Goal: Task Accomplishment & Management: Use online tool/utility

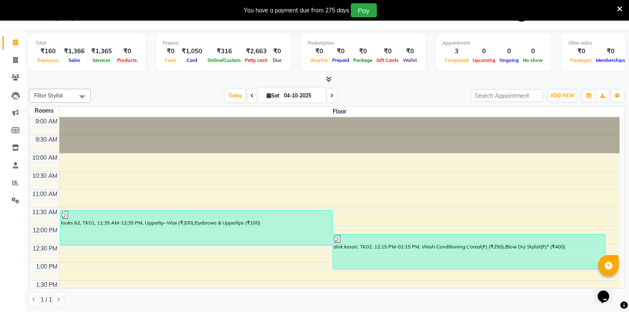
scroll to position [84, 0]
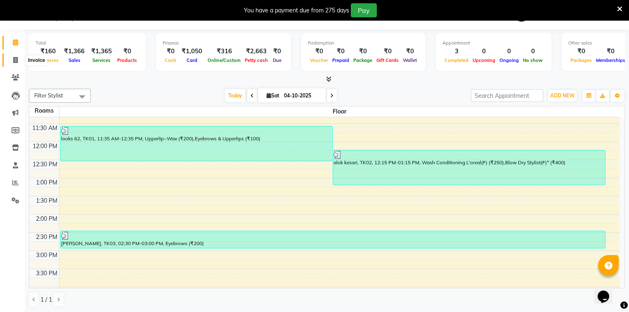
click at [17, 60] on icon at bounding box center [15, 60] width 5 height 6
select select "service"
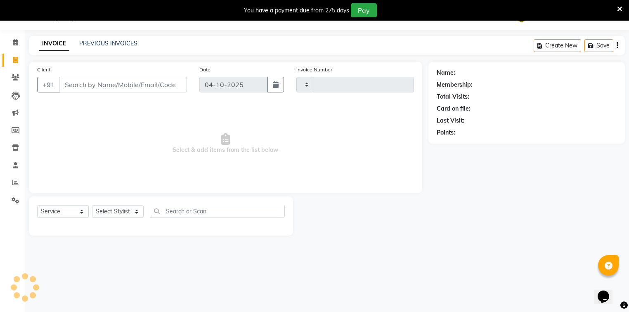
type input "2126"
select select "5378"
click at [116, 213] on select "Select Stylist" at bounding box center [118, 211] width 52 height 13
select select "35556"
click at [92, 206] on select "Select Stylist ANJALI [PERSON_NAME] [PERSON_NAME] Counter_Sales Kasim Looks Bin…" at bounding box center [118, 211] width 52 height 13
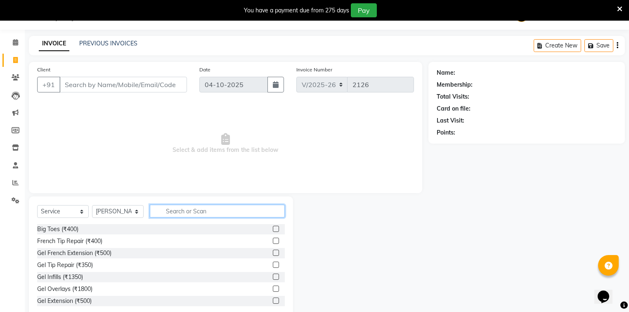
click at [185, 211] on input "text" at bounding box center [217, 211] width 135 height 13
type input "cut"
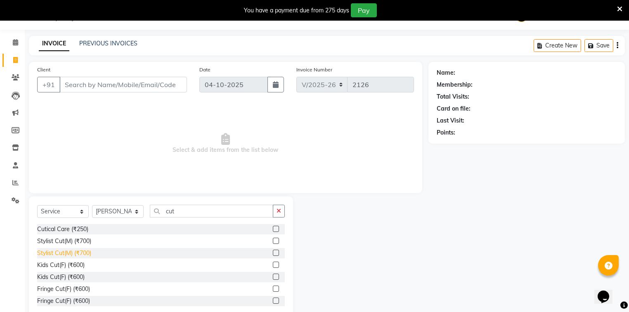
click at [57, 254] on div "Stylist Cut(M) (₹700)" at bounding box center [64, 253] width 54 height 9
checkbox input "false"
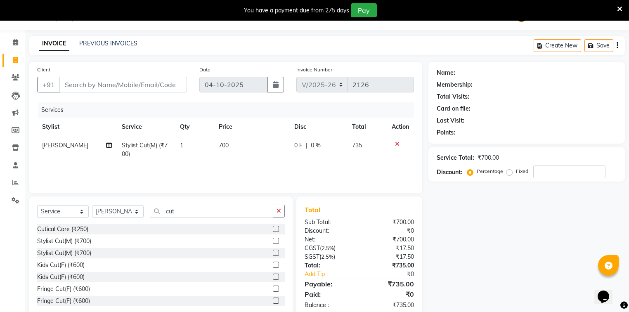
click at [255, 135] on th "Price" at bounding box center [252, 127] width 76 height 19
click at [251, 146] on td "700" at bounding box center [252, 149] width 76 height 27
select select "35556"
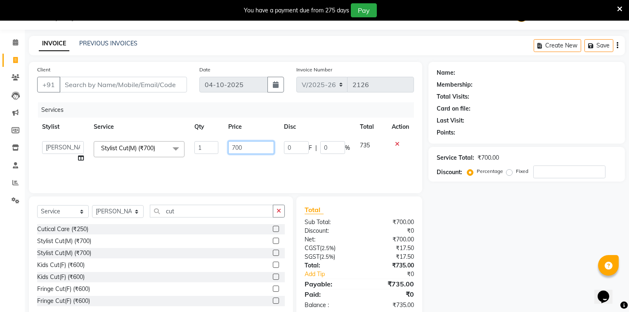
drag, startPoint x: 251, startPoint y: 146, endPoint x: 180, endPoint y: 154, distance: 71.9
click at [180, 154] on tr "[PERSON_NAME] [PERSON_NAME] Counter_Sales Kasim Looks Binge Noida Sector-62 Moh…" at bounding box center [225, 151] width 377 height 31
type input "300"
click at [231, 166] on div "Services Stylist Service Qty Price Disc Total Action ANJALI Annu [PERSON_NAME] …" at bounding box center [225, 143] width 377 height 83
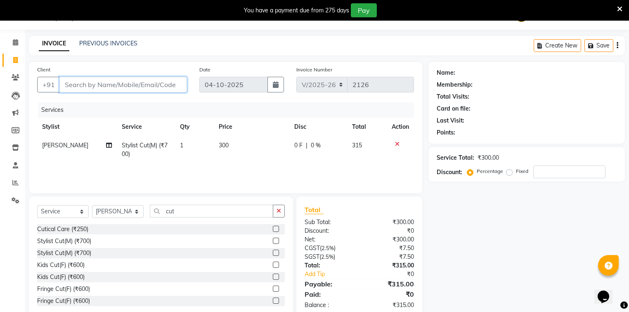
click at [164, 86] on input "Client" at bounding box center [123, 85] width 128 height 16
type input "8"
type input "0"
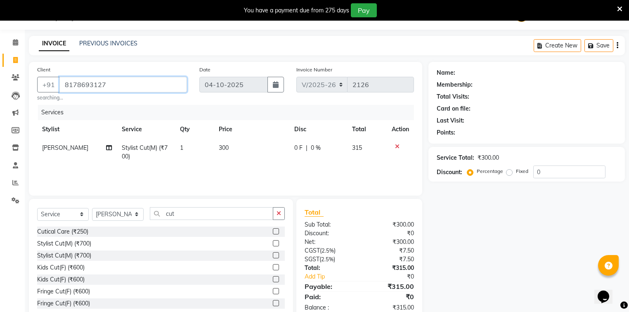
type input "8178693127"
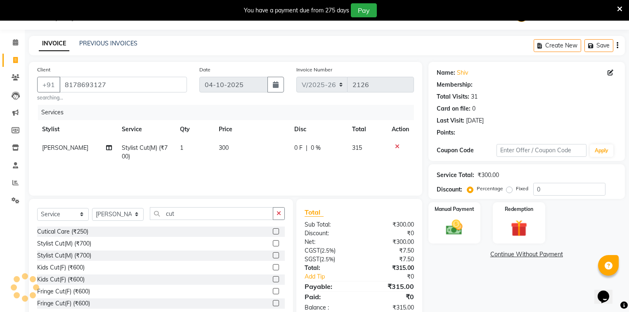
select select "1: Object"
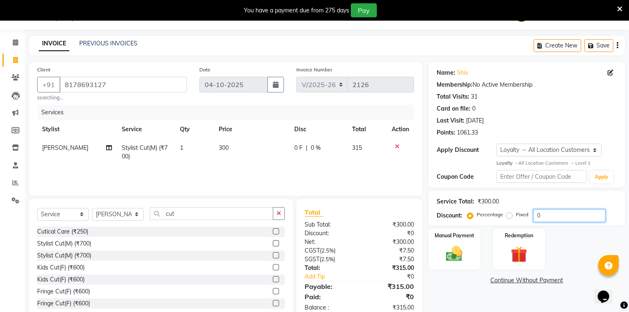
click at [560, 220] on input "0" at bounding box center [570, 215] width 72 height 13
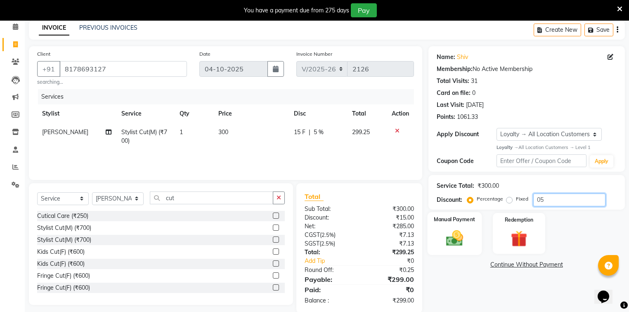
scroll to position [50, 0]
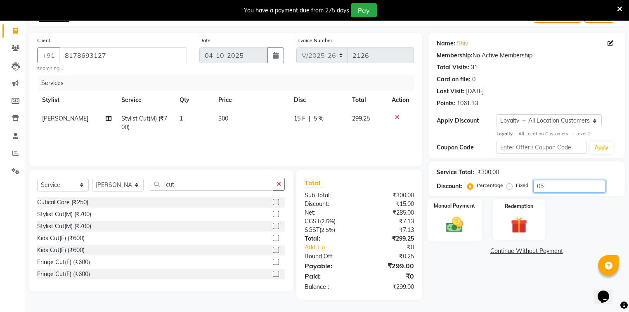
type input "05"
click at [465, 228] on img at bounding box center [455, 225] width 28 height 20
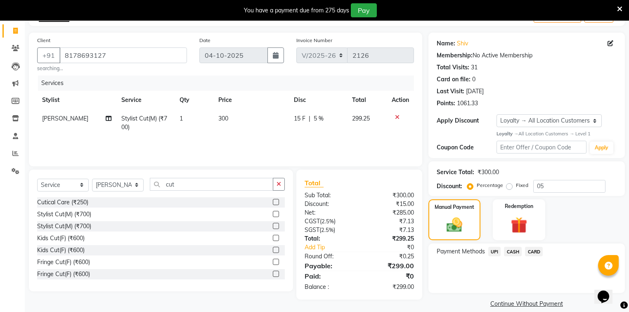
click at [496, 250] on span "UPI" at bounding box center [495, 251] width 13 height 9
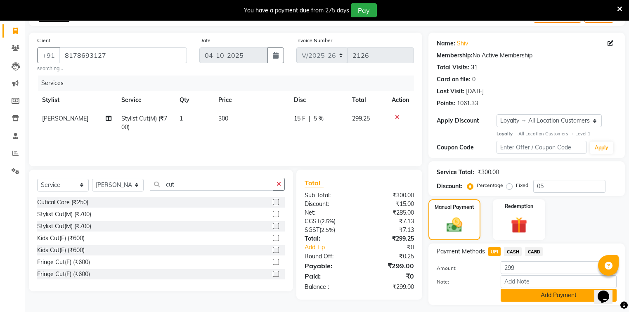
click at [530, 299] on button "Add Payment" at bounding box center [559, 295] width 116 height 13
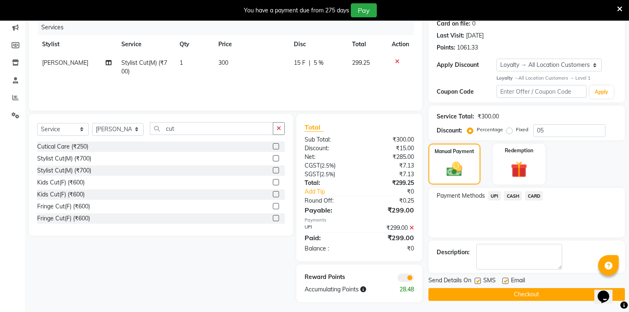
scroll to position [109, 0]
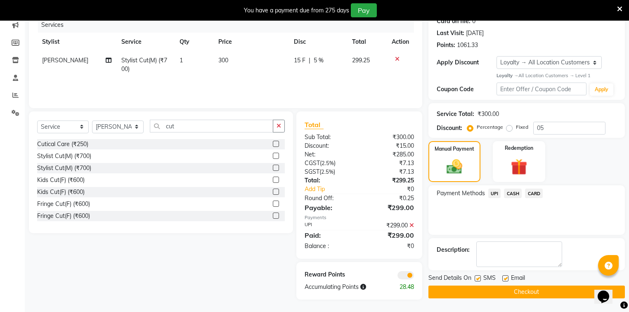
click at [526, 287] on button "Checkout" at bounding box center [527, 292] width 197 height 13
